Goal: Contribute content: Contribute content

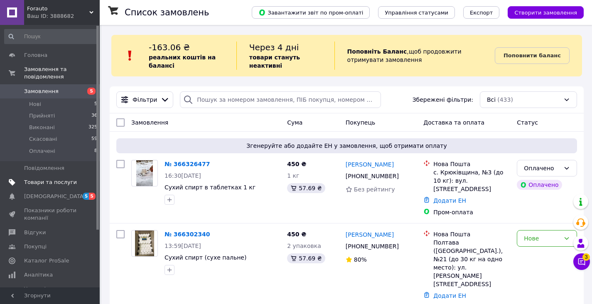
click at [66, 187] on link "Товари та послуги" at bounding box center [51, 182] width 102 height 14
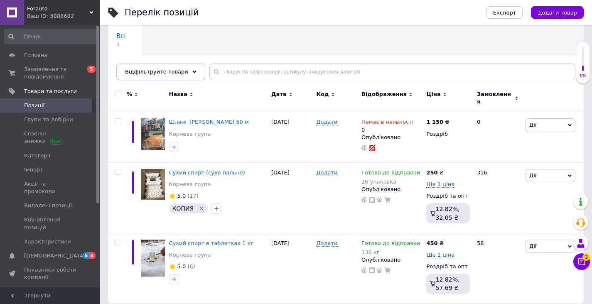
scroll to position [68, 0]
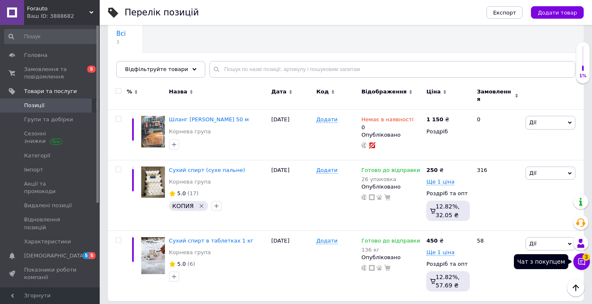
click at [580, 263] on icon at bounding box center [581, 261] width 8 height 8
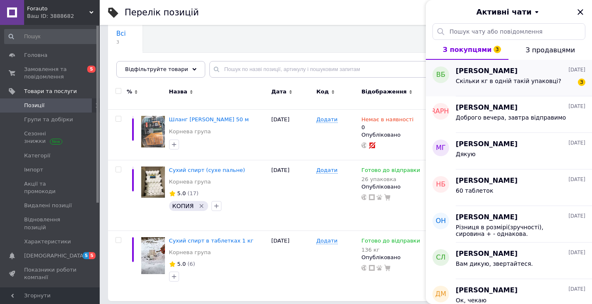
click at [509, 90] on div "[PERSON_NAME] [DATE] Скільки кг в одній такій упаковці? 3" at bounding box center [524, 78] width 136 height 37
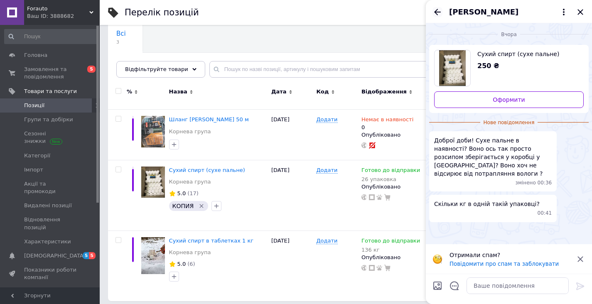
click at [434, 11] on icon "Назад" at bounding box center [437, 12] width 10 height 10
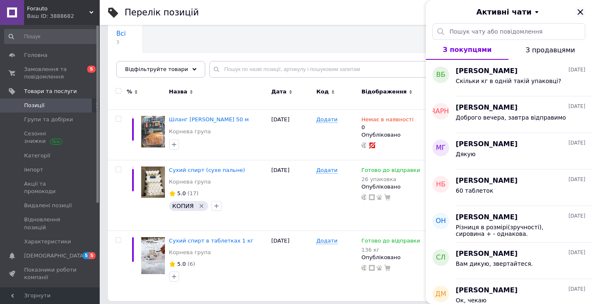
click at [581, 12] on icon "Закрити" at bounding box center [580, 12] width 10 height 10
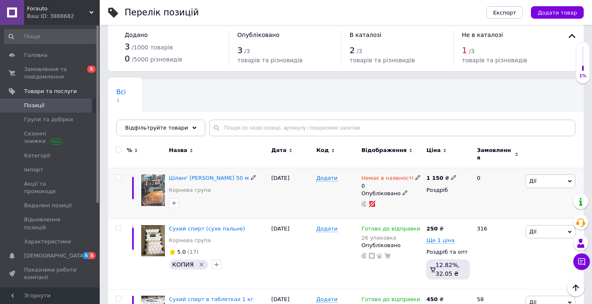
scroll to position [0, 0]
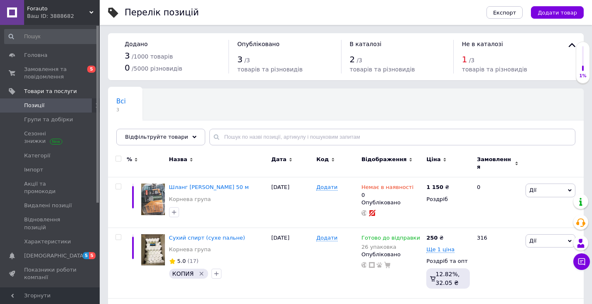
click at [546, 17] on button "Додати товар" at bounding box center [557, 12] width 53 height 12
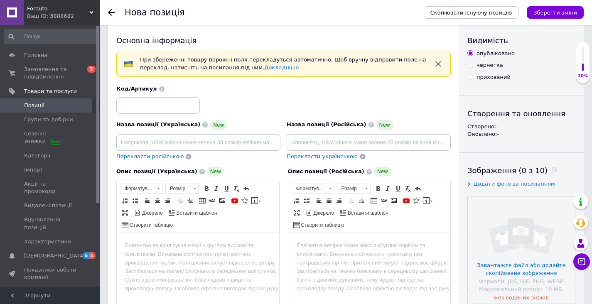
scroll to position [19, 0]
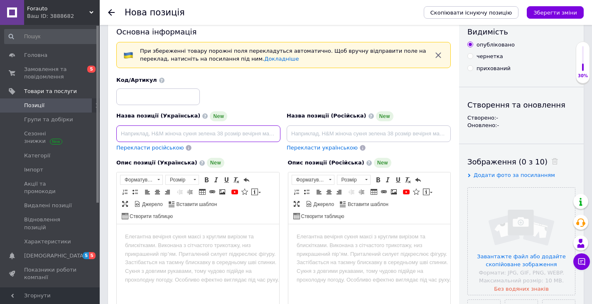
click at [209, 134] on input at bounding box center [198, 133] width 164 height 17
click at [169, 134] on input at bounding box center [198, 133] width 164 height 17
paste input "Баллон газовый X-TREME 227 г с системой CRV"
type input "Баллон газовый X-TREME 227 г с системой CRV"
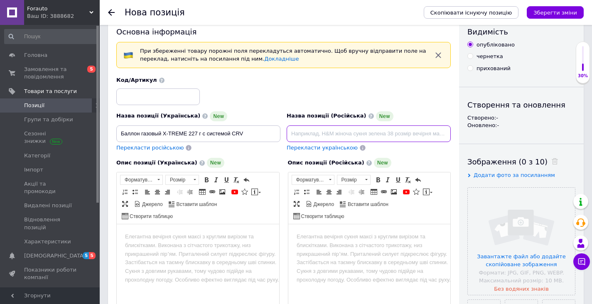
click at [322, 135] on input at bounding box center [369, 133] width 164 height 17
paste input "Баллон газовый X-TREME 227 г с системой CRV"
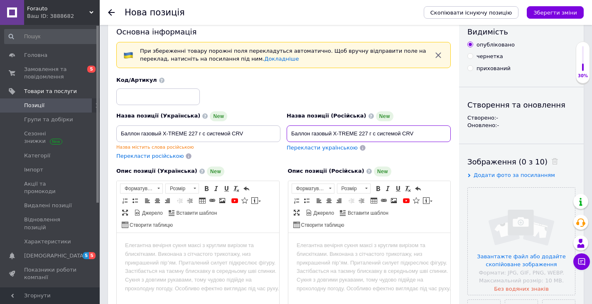
type input "Баллон газовый X-TREME 227 г с системой CRV"
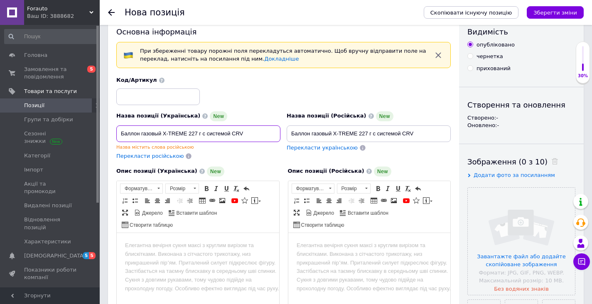
drag, startPoint x: 205, startPoint y: 132, endPoint x: 203, endPoint y: 148, distance: 16.0
click at [205, 135] on input "Баллон газовый X-TREME 227 г с системой CRV" at bounding box center [198, 133] width 164 height 17
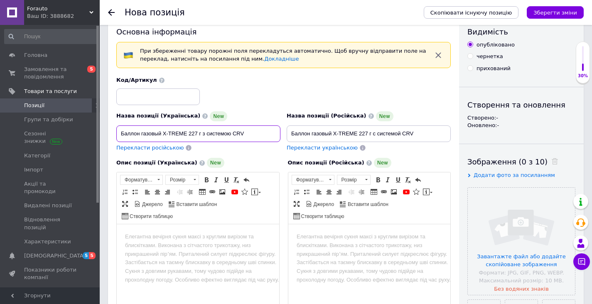
click at [160, 131] on input "Баллон газовый X-TREME 227 г з системою CRV" at bounding box center [198, 133] width 164 height 17
drag, startPoint x: 244, startPoint y: 131, endPoint x: 202, endPoint y: 131, distance: 41.5
click at [202, 132] on input "Баллон газовый X-TREME 227 г з системою CRV" at bounding box center [198, 133] width 164 height 17
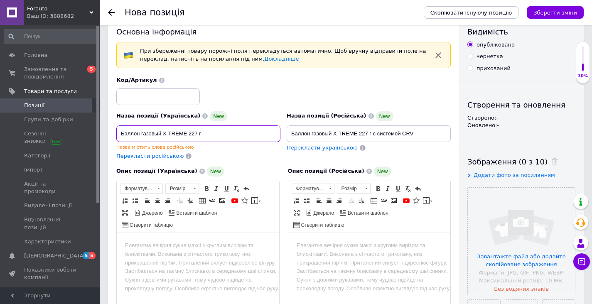
drag, startPoint x: 158, startPoint y: 134, endPoint x: 163, endPoint y: 140, distance: 8.6
click at [157, 134] on input "Баллон газовый X-TREME 227 г" at bounding box center [198, 133] width 164 height 17
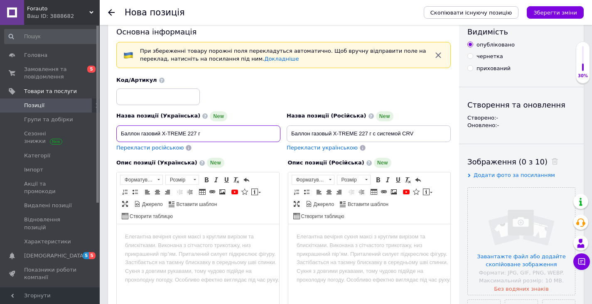
click at [140, 135] on input "Баллон газовий X-TREME 227 г" at bounding box center [198, 133] width 164 height 17
click at [131, 132] on input "Баллон газовий X-TREME 227 г" at bounding box center [198, 133] width 164 height 17
click at [149, 134] on input "Балон газовий X-TREME 227 г" at bounding box center [198, 133] width 164 height 17
type input "Балон газовий X-TREME 227 г"
click at [208, 147] on div "Перекласти російською" at bounding box center [198, 148] width 164 height 8
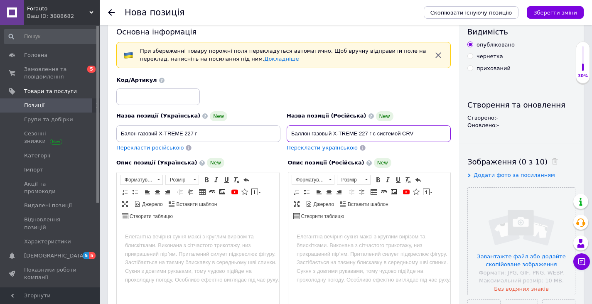
drag, startPoint x: 418, startPoint y: 130, endPoint x: 373, endPoint y: 136, distance: 45.2
click at [373, 136] on input "Баллон газовый X-TREME 227 г с системой CRV" at bounding box center [369, 133] width 164 height 17
type input "Баллон газовый X-TREME 227 г"
click at [263, 148] on div "Перекласти російською" at bounding box center [198, 148] width 164 height 8
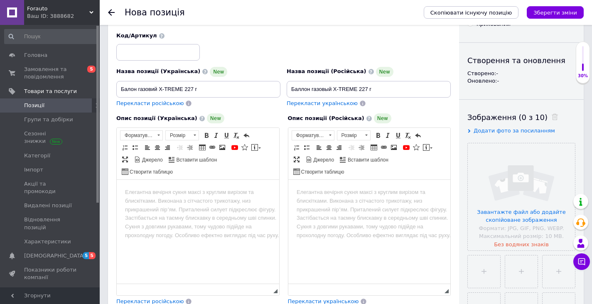
scroll to position [69, 0]
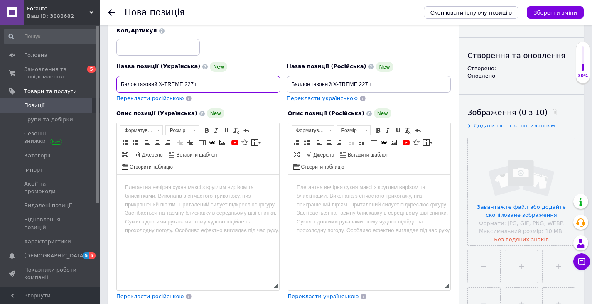
drag, startPoint x: 210, startPoint y: 83, endPoint x: 118, endPoint y: 79, distance: 92.7
click at [117, 79] on input "Балон газовий X-TREME 227 г" at bounding box center [198, 84] width 164 height 17
click at [189, 189] on body "Редактор, 053FFCC5-D1CD-4083-A489-66A8CB4940C3" at bounding box center [198, 187] width 146 height 9
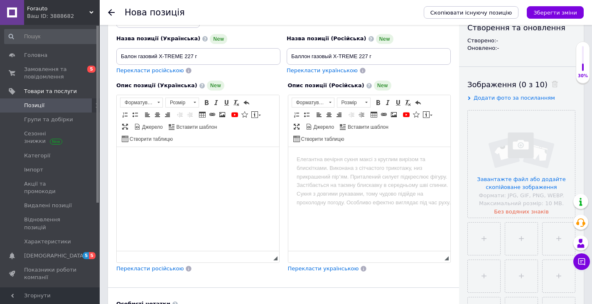
scroll to position [98, 0]
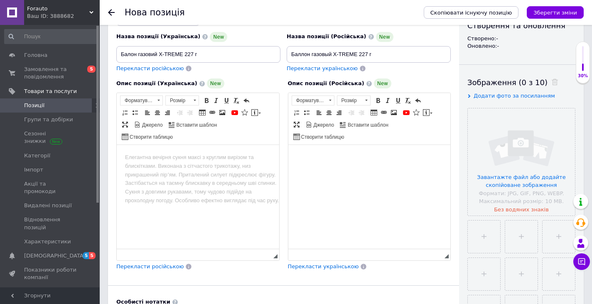
click at [375, 170] on html at bounding box center [369, 157] width 162 height 25
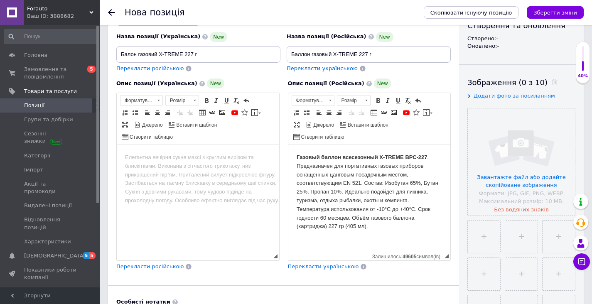
click at [179, 167] on html at bounding box center [198, 157] width 162 height 25
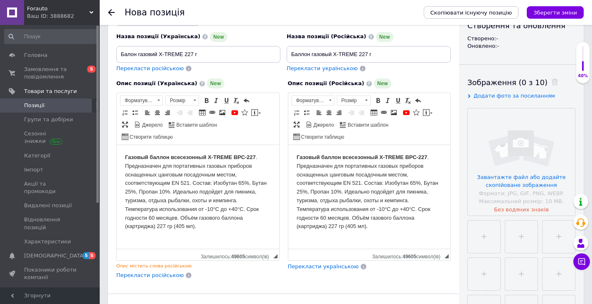
click at [151, 276] on span "Перекласти російською" at bounding box center [149, 275] width 67 height 6
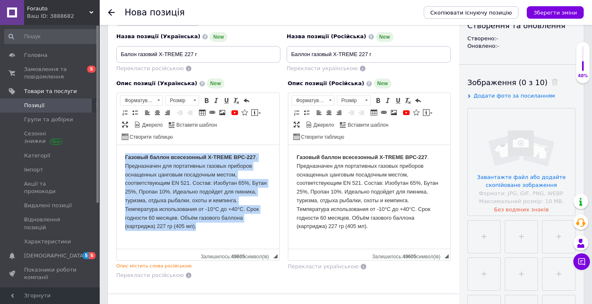
drag, startPoint x: 224, startPoint y: 232, endPoint x: 113, endPoint y: 147, distance: 139.5
click at [117, 147] on html "Газовый баллон всесезонный X-TREME ВРС-227 . Предназначен для портативных газов…" at bounding box center [198, 192] width 162 height 94
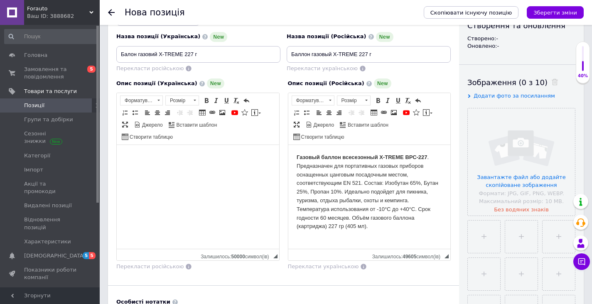
drag, startPoint x: 329, startPoint y: 283, endPoint x: 333, endPoint y: 277, distance: 7.5
click at [329, 283] on div "Основна інформація При збереженні товару порожні поля перекладуться автоматично…" at bounding box center [283, 209] width 351 height 549
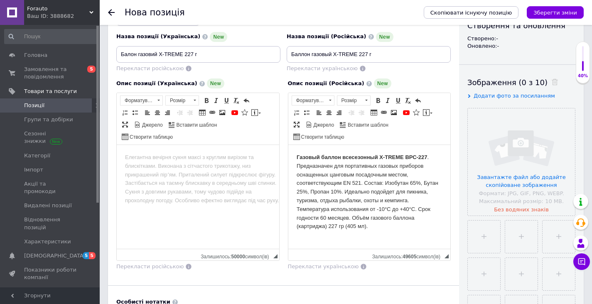
click at [362, 233] on html "Газовый баллон всесезонный X-TREME ВРС-227 . Предназначен для портативных газов…" at bounding box center [369, 192] width 162 height 94
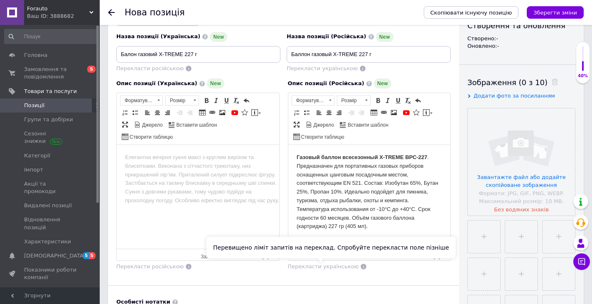
click at [339, 268] on span "Перекласти українською" at bounding box center [323, 266] width 71 height 6
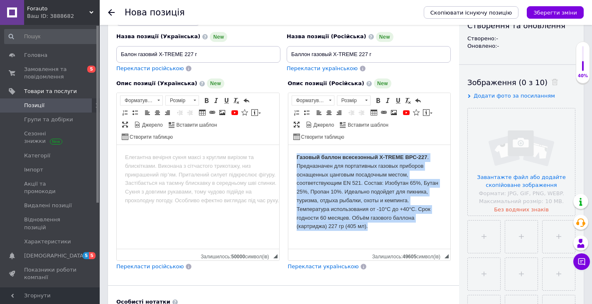
drag, startPoint x: 296, startPoint y: 156, endPoint x: 374, endPoint y: 227, distance: 105.5
click at [374, 227] on body "Газовый баллон всесезонный X-TREME ВРС-227 . Предназначен для портативных газов…" at bounding box center [369, 192] width 146 height 78
copy body "Газовый баллон всесезонный X-TREME ВРС-227 . Предназначен для портативных газов…"
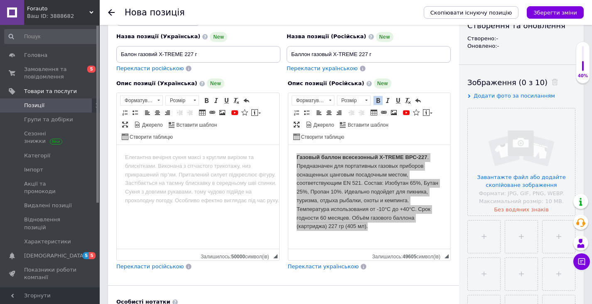
drag, startPoint x: 183, startPoint y: 215, endPoint x: 179, endPoint y: 212, distance: 5.3
click at [179, 170] on html at bounding box center [198, 157] width 162 height 25
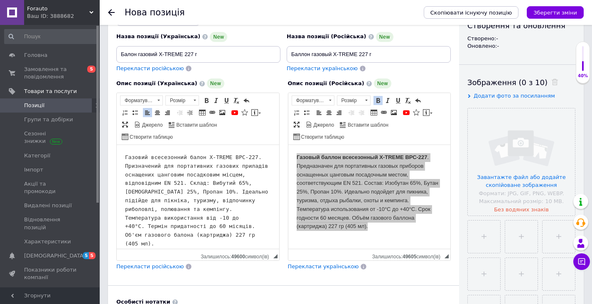
click at [179, 212] on pre "Газовий всесезонний балон X-TREME ВРС-227. Призначений для портативних газових …" at bounding box center [198, 200] width 146 height 95
click at [187, 191] on pre "Газовий всесезонний балон X-TREME ВРС-227. Призначений для портативних газових …" at bounding box center [198, 200] width 146 height 95
click at [189, 198] on pre "Газовий всесезонний балон X-TREME ВРС-227. Призначений для портативних газових …" at bounding box center [198, 200] width 146 height 95
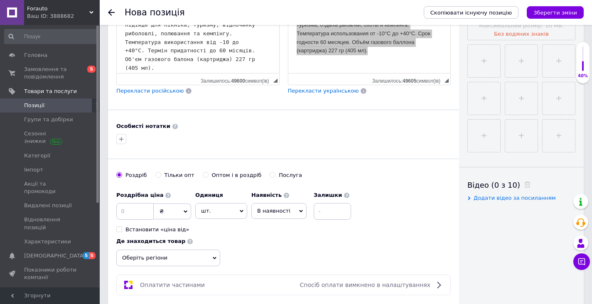
scroll to position [286, 0]
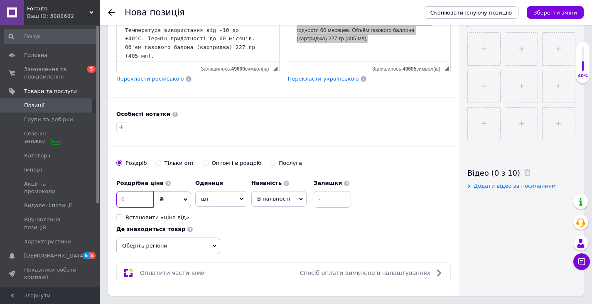
click at [149, 199] on input at bounding box center [134, 199] width 37 height 17
click at [147, 200] on input at bounding box center [134, 199] width 37 height 17
type input "68"
click at [220, 204] on span "шт." at bounding box center [221, 199] width 52 height 16
click at [223, 201] on span "шт." at bounding box center [221, 199] width 52 height 16
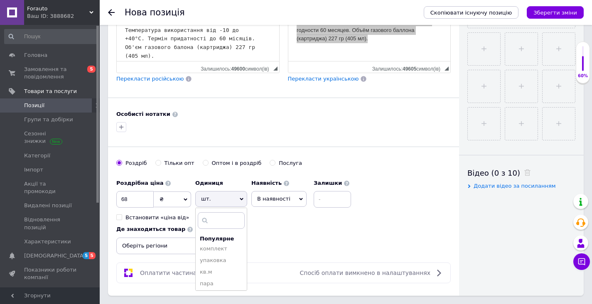
drag, startPoint x: 316, startPoint y: 238, endPoint x: 311, endPoint y: 238, distance: 5.5
click at [316, 237] on div "Роздрібна ціна 68 ₴ $ EUR CHF GBP ¥ PLN ₸ MDL HUF KGS CNY TRY KRW lei Встановит…" at bounding box center [283, 214] width 334 height 79
click at [300, 201] on span "В наявності" at bounding box center [278, 199] width 55 height 16
click at [318, 229] on div "Роздрібна ціна 68 ₴ $ EUR CHF GBP ¥ PLN ₸ MDL HUF KGS CNY TRY KRW lei Встановит…" at bounding box center [283, 214] width 334 height 79
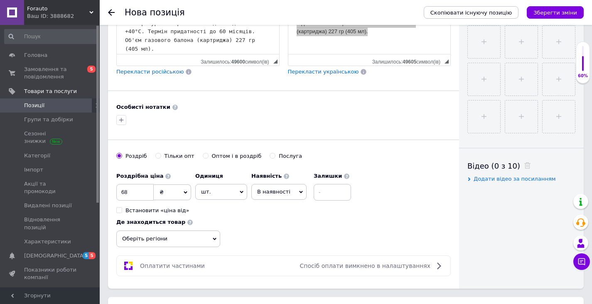
scroll to position [294, 0]
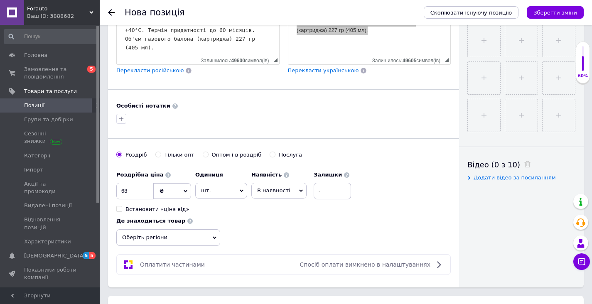
click at [295, 189] on span "В наявності" at bounding box center [278, 191] width 55 height 16
click at [291, 240] on li "Готово до відправки" at bounding box center [279, 242] width 54 height 19
click at [349, 189] on input at bounding box center [354, 191] width 37 height 17
type input "28"
click at [311, 220] on div "Роздрібна ціна 68 ₴ $ EUR CHF GBP ¥ PLN ₸ MDL HUF KGS CNY TRY KRW lei Встановит…" at bounding box center [283, 206] width 334 height 79
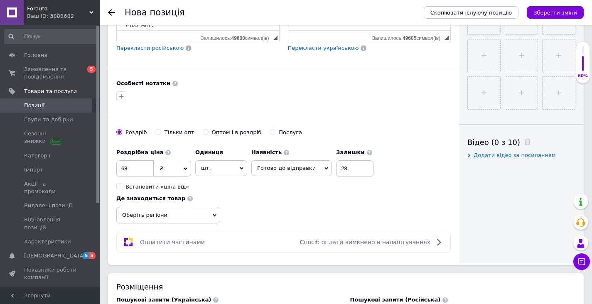
scroll to position [318, 0]
click at [214, 213] on icon at bounding box center [215, 215] width 4 height 4
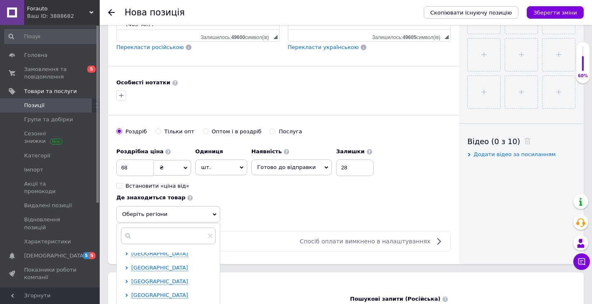
scroll to position [91, 0]
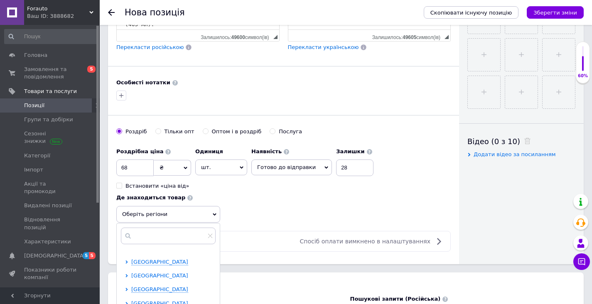
click at [169, 275] on span "[GEOGRAPHIC_DATA]" at bounding box center [159, 275] width 57 height 6
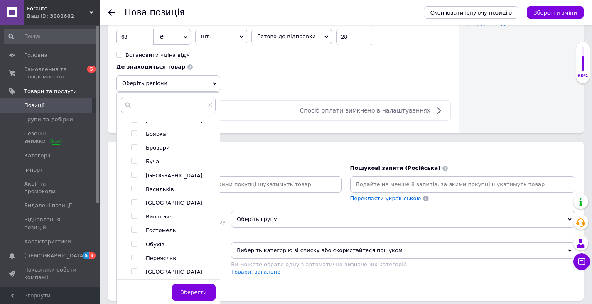
scroll to position [157, 0]
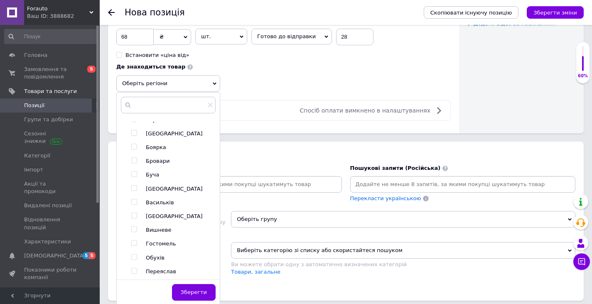
click at [134, 134] on input "checkbox" at bounding box center [133, 132] width 5 height 5
checkbox input "true"
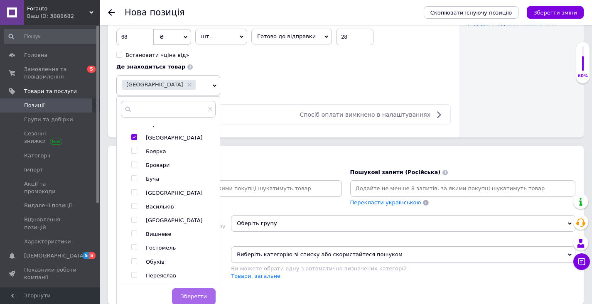
click at [198, 296] on span "Зберегти" at bounding box center [194, 296] width 26 height 6
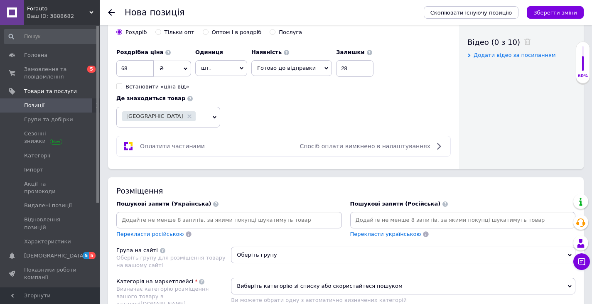
scroll to position [443, 0]
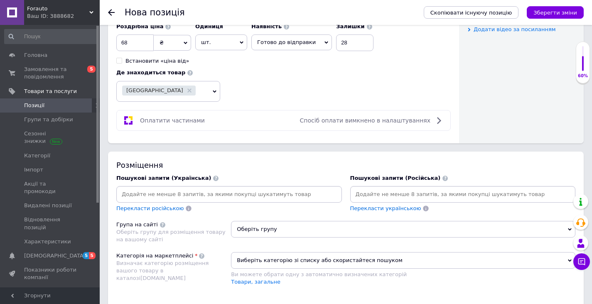
click at [195, 197] on input at bounding box center [229, 194] width 222 height 12
